Goal: Task Accomplishment & Management: Manage account settings

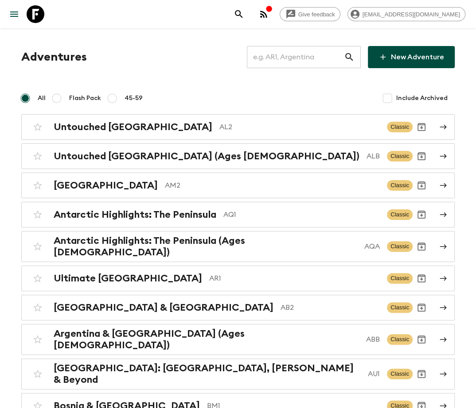
click at [309, 57] on input "text" at bounding box center [295, 57] width 97 height 25
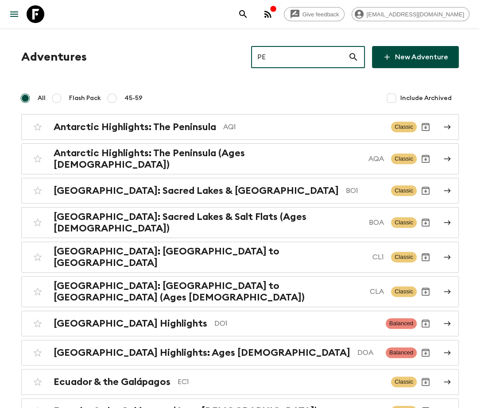
type input "PEA"
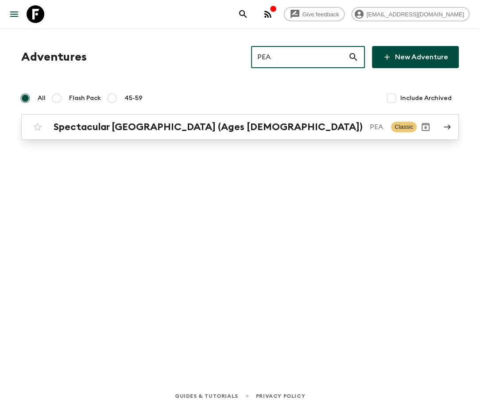
click at [122, 127] on h2 "Spectacular [GEOGRAPHIC_DATA] (Ages [DEMOGRAPHIC_DATA])" at bounding box center [208, 127] width 309 height 12
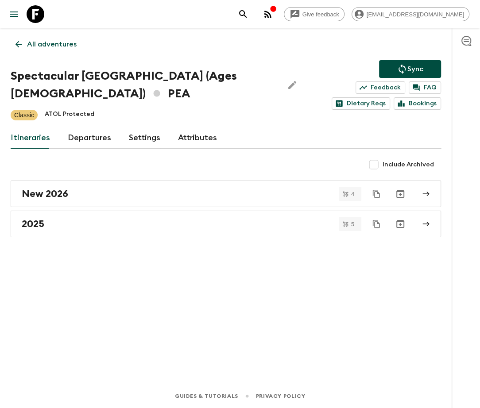
click at [87, 136] on link "Departures" at bounding box center [89, 138] width 43 height 21
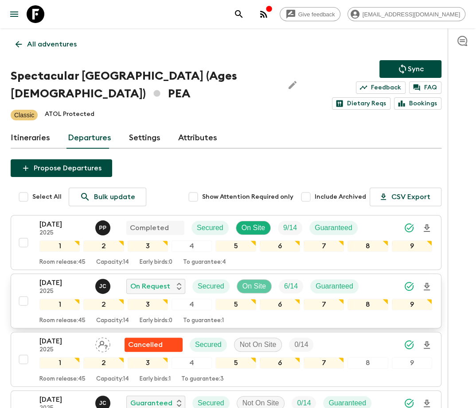
scroll to position [106, 0]
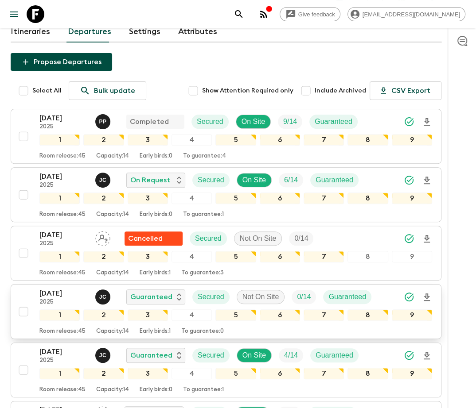
click at [23, 309] on input "checkbox" at bounding box center [24, 312] width 18 height 18
checkbox input "true"
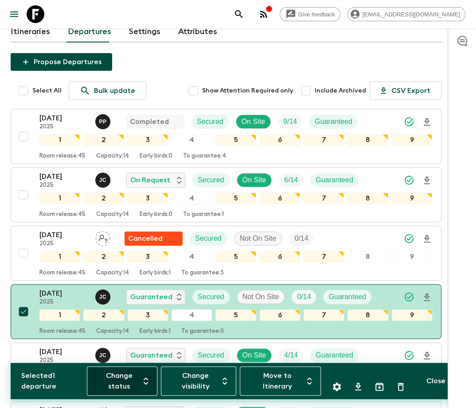
click at [121, 381] on button "Change status" at bounding box center [122, 381] width 70 height 29
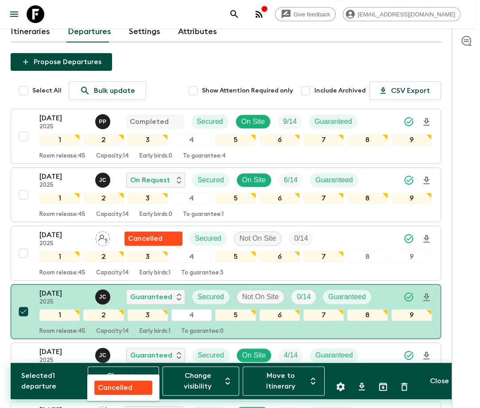
click at [115, 387] on p "Cancelled" at bounding box center [115, 388] width 35 height 11
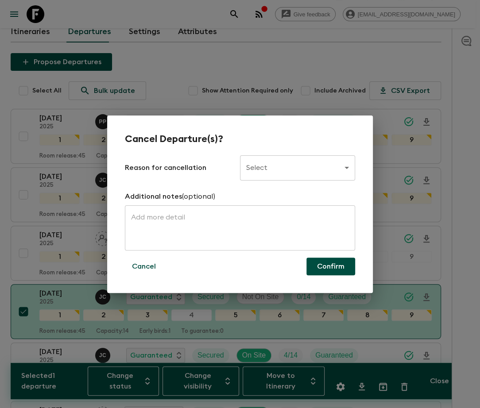
click at [298, 168] on body "Give feedback ellie.b@flashpack.com All adventures Spectacular Peru (Ages 45-59…" at bounding box center [240, 303] width 480 height 818
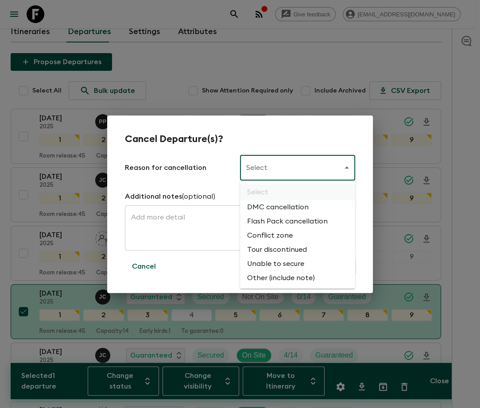
click at [286, 222] on li "Flash Pack cancellation" at bounding box center [297, 221] width 115 height 14
type input "FLASHPACK_CANCELLATION"
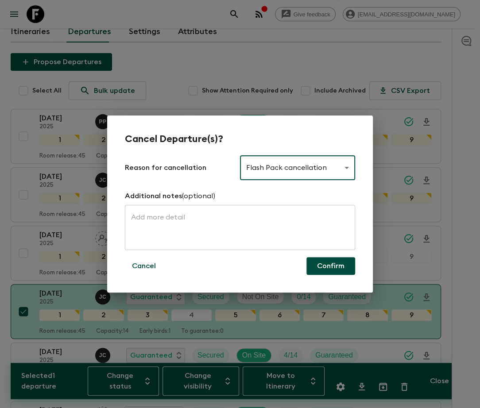
click at [330, 266] on button "Confirm" at bounding box center [330, 266] width 49 height 18
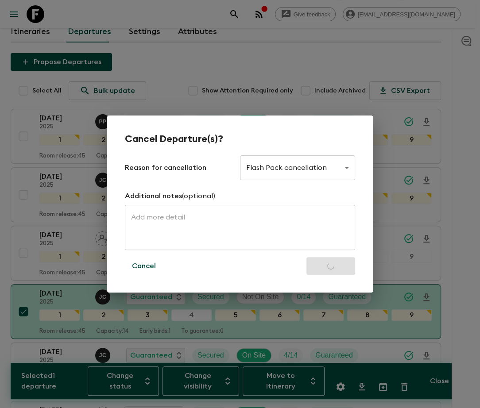
checkbox input "false"
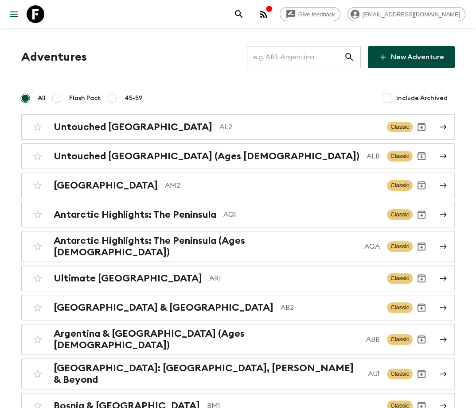
click at [309, 57] on input "text" at bounding box center [295, 57] width 97 height 25
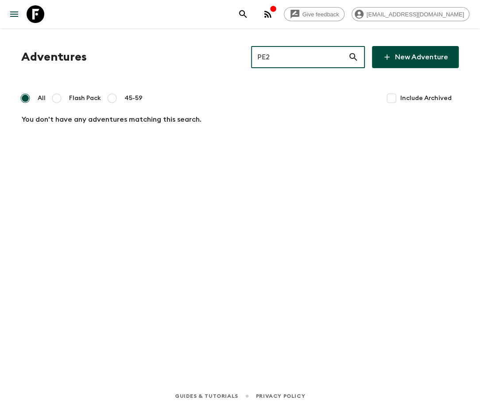
type input "PE2"
click at [388, 98] on input "Include Archived" at bounding box center [392, 98] width 18 height 18
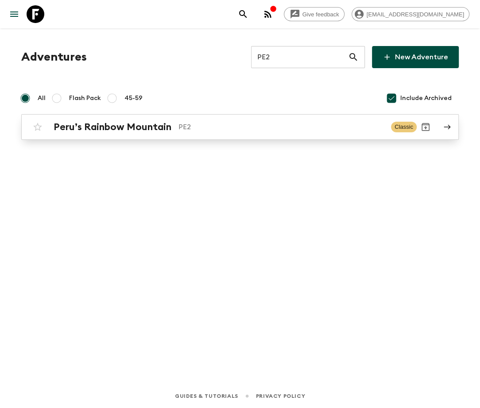
click at [111, 127] on h2 "Peru’s Rainbow Mountain" at bounding box center [113, 127] width 118 height 12
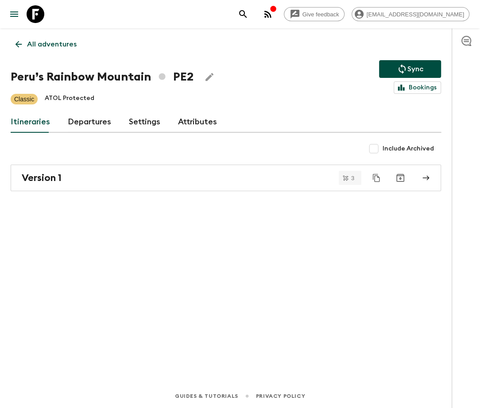
click at [88, 121] on link "Departures" at bounding box center [89, 122] width 43 height 21
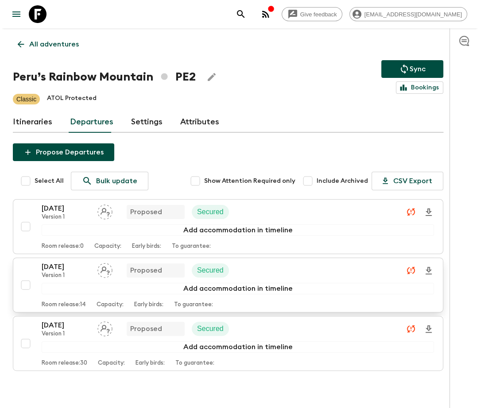
scroll to position [40, 0]
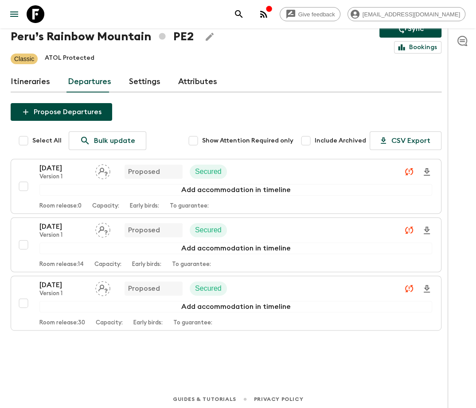
click at [244, 14] on icon "search adventures" at bounding box center [238, 14] width 11 height 11
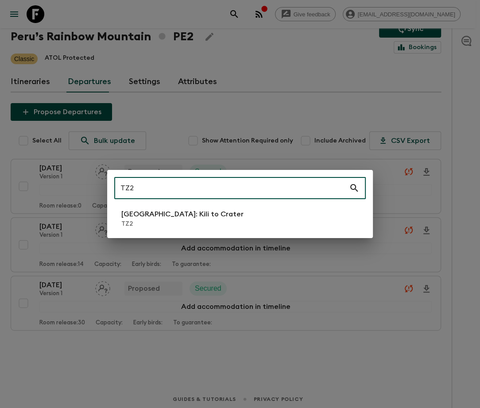
type input "TZ2"
click at [240, 219] on li "Tanzania: Kili to Crater TZ2" at bounding box center [240, 218] width 252 height 25
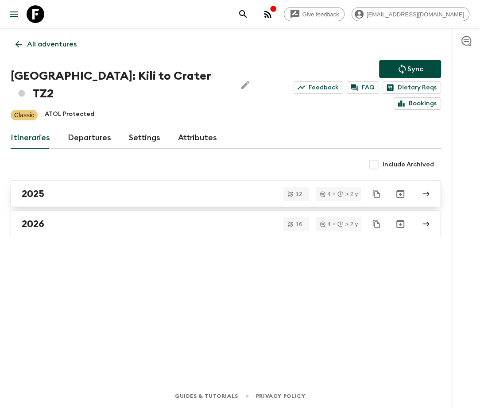
click at [226, 188] on div "2025" at bounding box center [217, 194] width 391 height 12
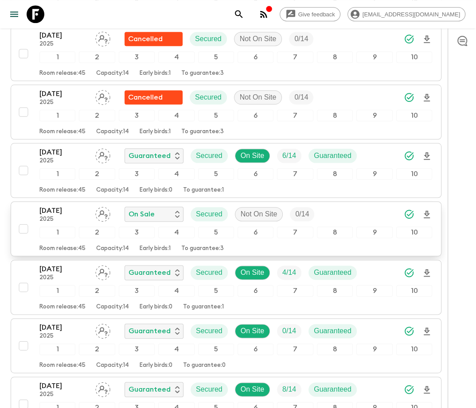
scroll to position [552, 0]
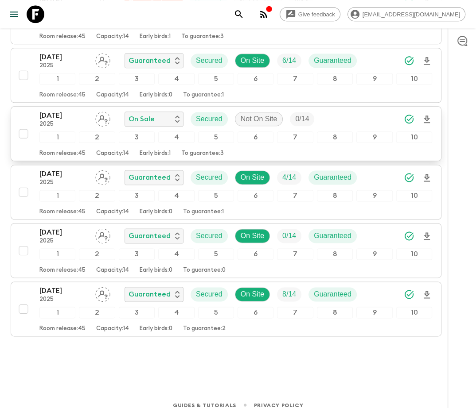
click at [24, 113] on div "20 Nov 2025 2025 On Sale Secured Not On Site 0 / 14 1 2 3 4 5 6 7 8 9 10 Room r…" at bounding box center [223, 133] width 417 height 47
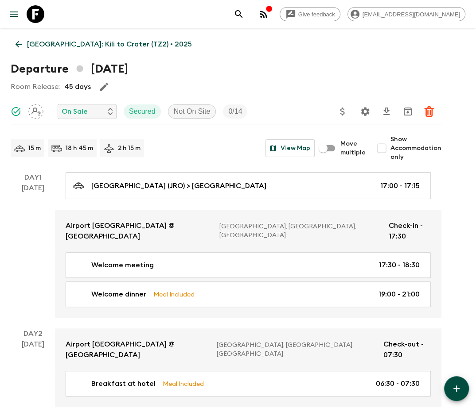
click at [18, 44] on icon at bounding box center [19, 44] width 10 height 10
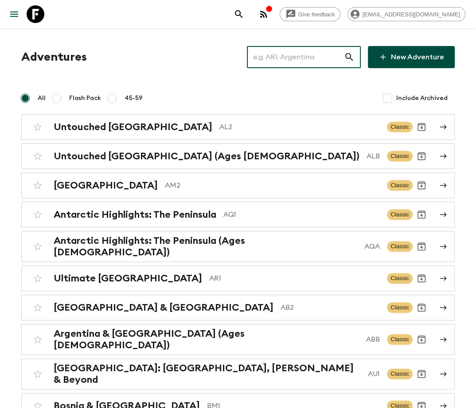
click at [305, 57] on input "text" at bounding box center [295, 57] width 97 height 25
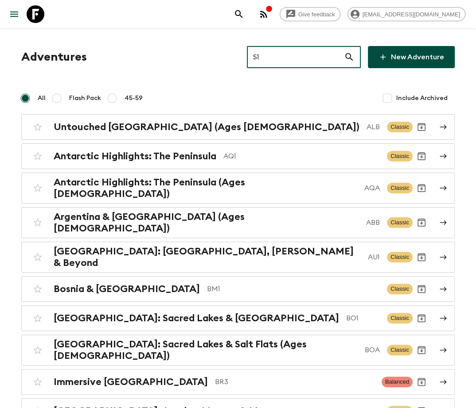
type input "S1_"
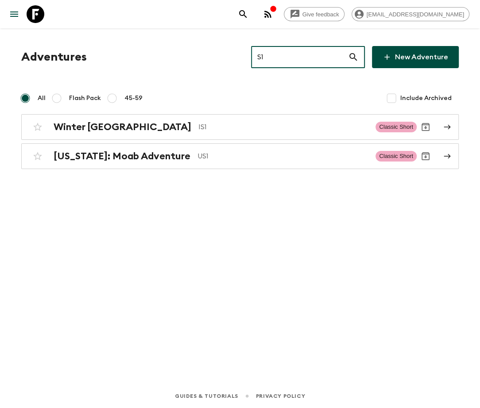
type input "S1"
click at [388, 98] on input "Include Archived" at bounding box center [392, 98] width 18 height 18
checkbox input "true"
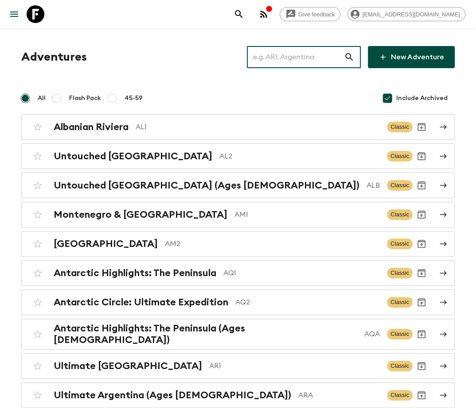
click at [308, 57] on input "text" at bounding box center [295, 57] width 97 height 25
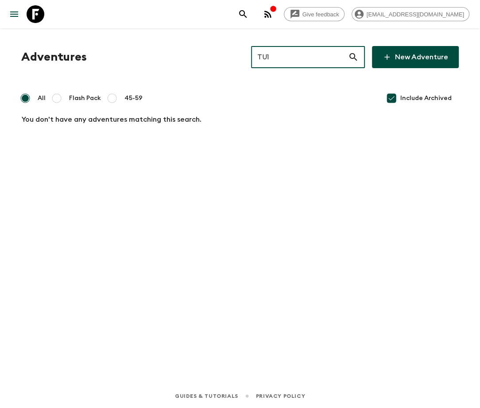
type input "TU1"
click at [394, 98] on input "Include Archived" at bounding box center [392, 98] width 18 height 18
checkbox input "true"
click at [314, 57] on input "TU1" at bounding box center [299, 57] width 97 height 25
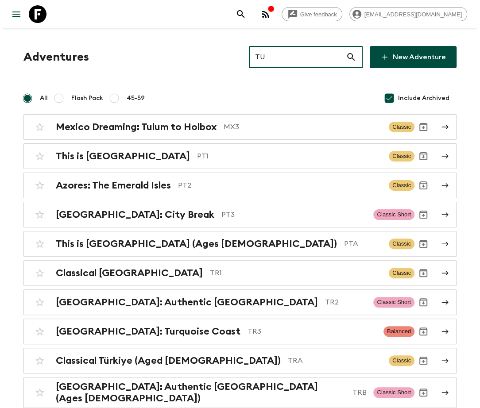
scroll to position [126, 0]
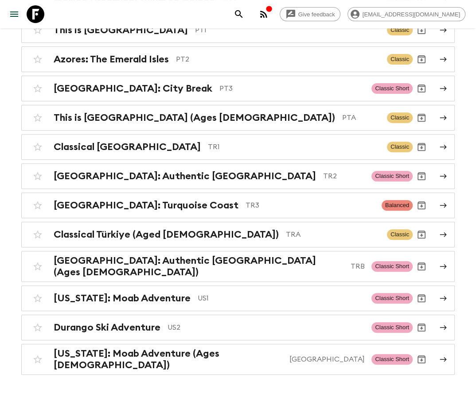
type input "TU"
click at [244, 14] on icon "search adventures" at bounding box center [238, 14] width 11 height 11
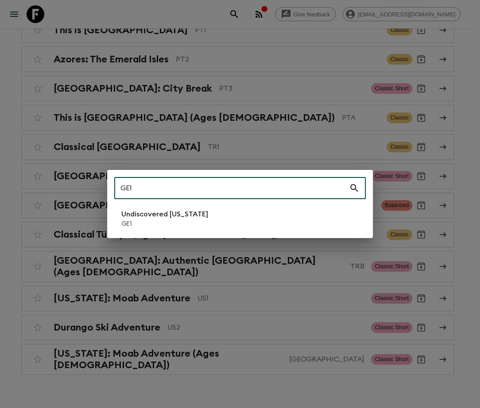
type input "GE1"
click at [159, 219] on p "Undiscovered [US_STATE]" at bounding box center [164, 214] width 87 height 11
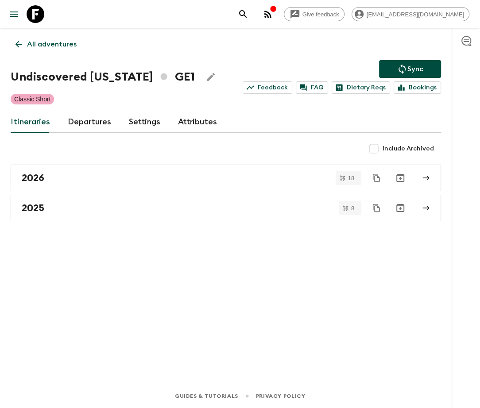
click at [88, 121] on link "Departures" at bounding box center [89, 122] width 43 height 21
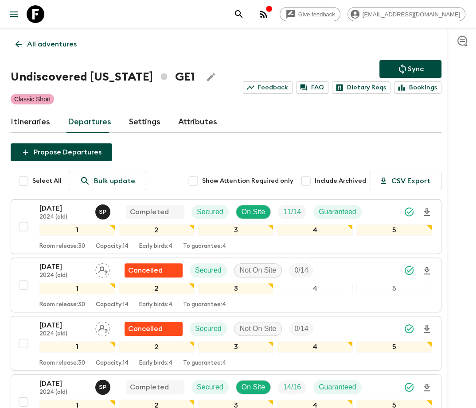
scroll to position [754, 0]
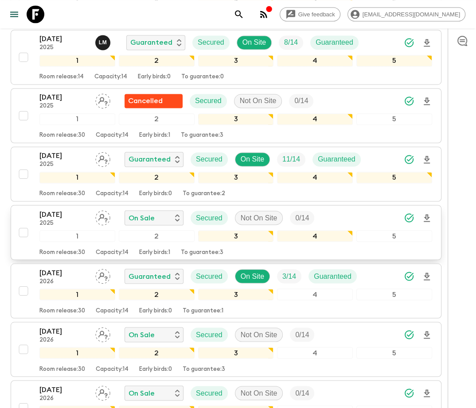
click at [23, 224] on input "checkbox" at bounding box center [24, 233] width 18 height 18
checkbox input "true"
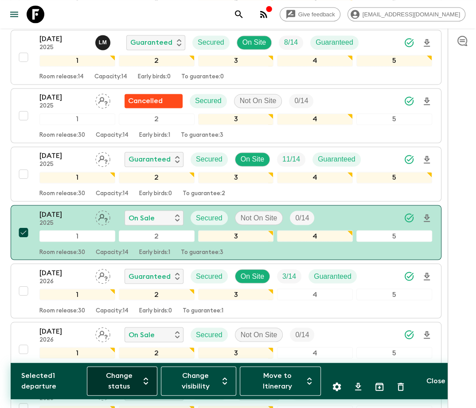
click at [119, 381] on button "Change status" at bounding box center [122, 381] width 70 height 29
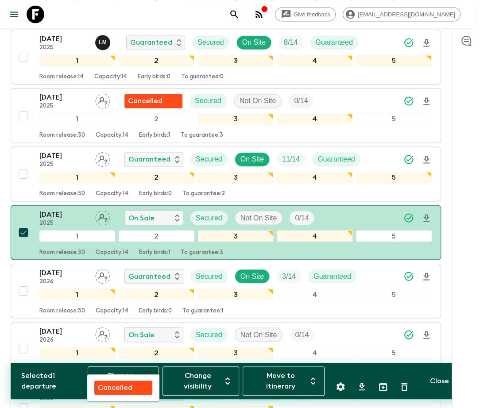
click at [115, 387] on p "Cancelled" at bounding box center [115, 388] width 35 height 11
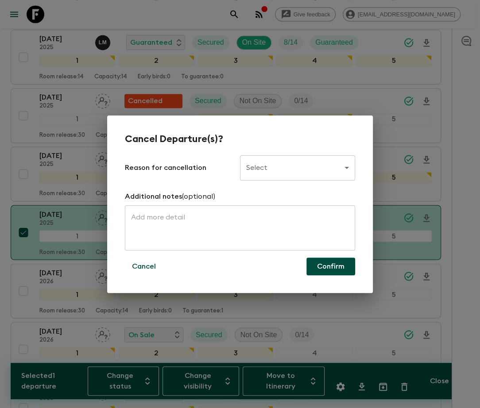
click at [298, 168] on body "Give feedback ellie.b@flashpack.com All adventures Undiscovered Georgia GE1 Syn…" at bounding box center [240, 319] width 480 height 2147
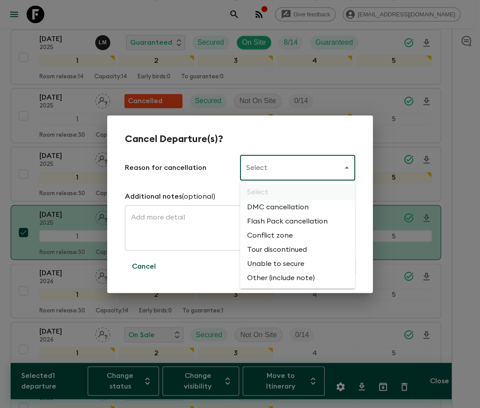
click at [286, 222] on li "Flash Pack cancellation" at bounding box center [297, 221] width 115 height 14
type input "FLASHPACK_CANCELLATION"
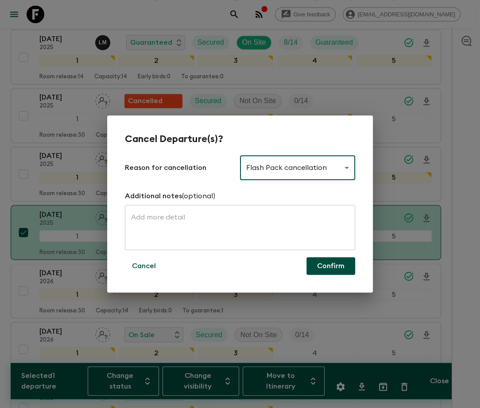
click at [330, 266] on button "Confirm" at bounding box center [330, 266] width 49 height 18
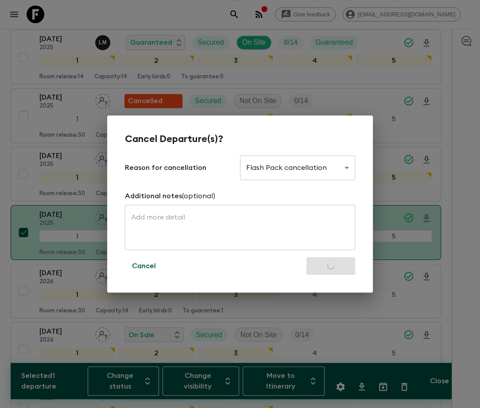
checkbox input "false"
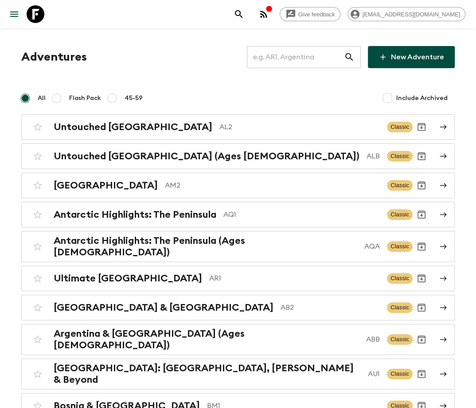
click at [302, 57] on input "text" at bounding box center [295, 57] width 97 height 25
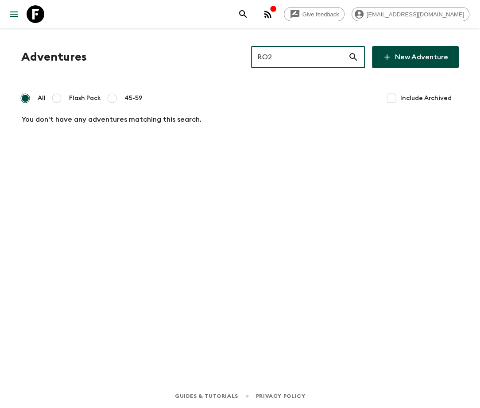
type input "RO2"
click at [388, 98] on input "Include Archived" at bounding box center [392, 98] width 18 height 18
checkbox input "true"
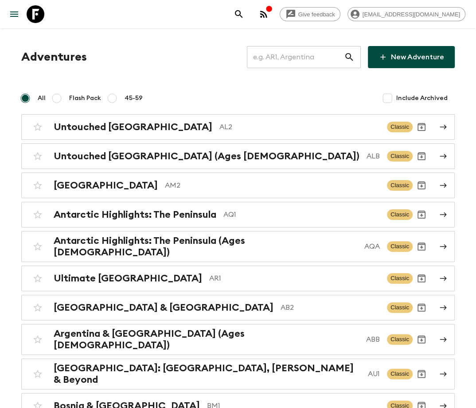
click at [302, 57] on input "text" at bounding box center [295, 57] width 97 height 25
click at [308, 57] on input "text" at bounding box center [295, 57] width 97 height 25
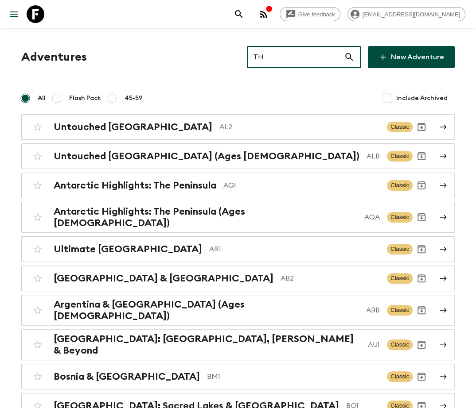
type input "TH2"
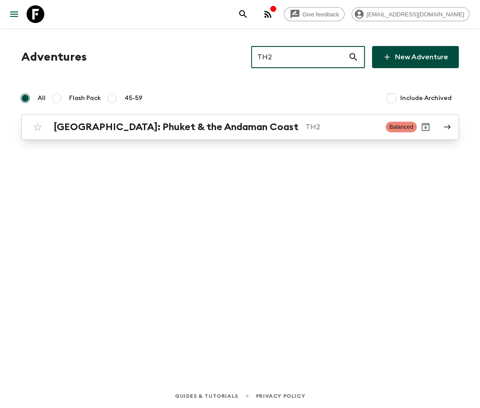
click at [144, 127] on h2 "[GEOGRAPHIC_DATA]: Phuket & the Andaman Coast" at bounding box center [176, 127] width 245 height 12
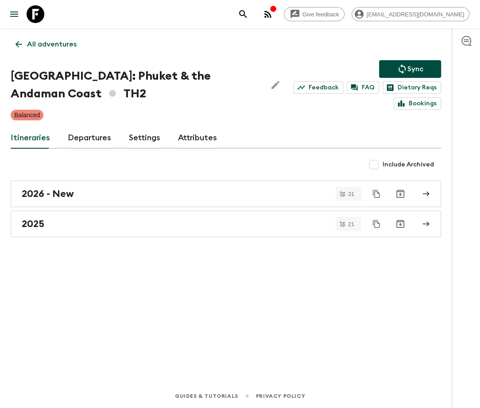
click at [87, 136] on link "Departures" at bounding box center [89, 138] width 43 height 21
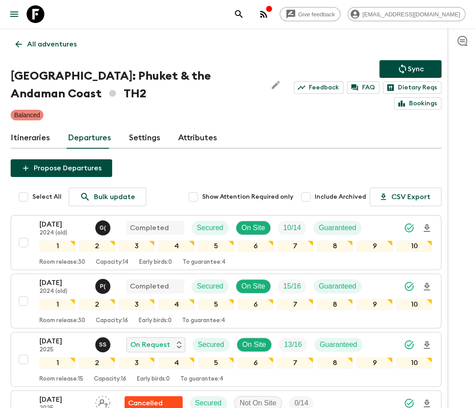
scroll to position [2734, 0]
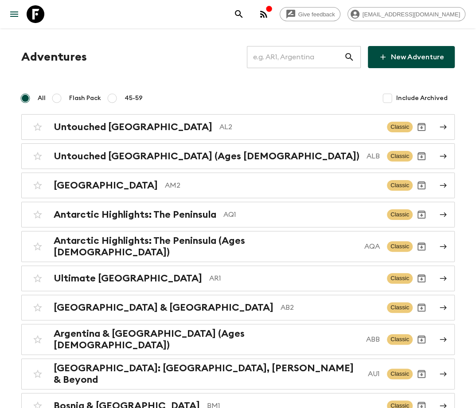
click at [303, 57] on input "text" at bounding box center [295, 57] width 97 height 25
